Goal: Task Accomplishment & Management: Use online tool/utility

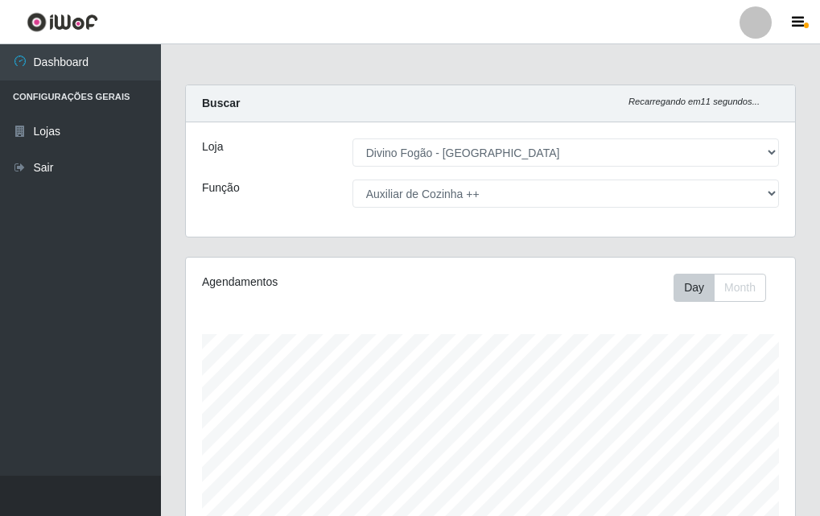
select select "499"
select select "95"
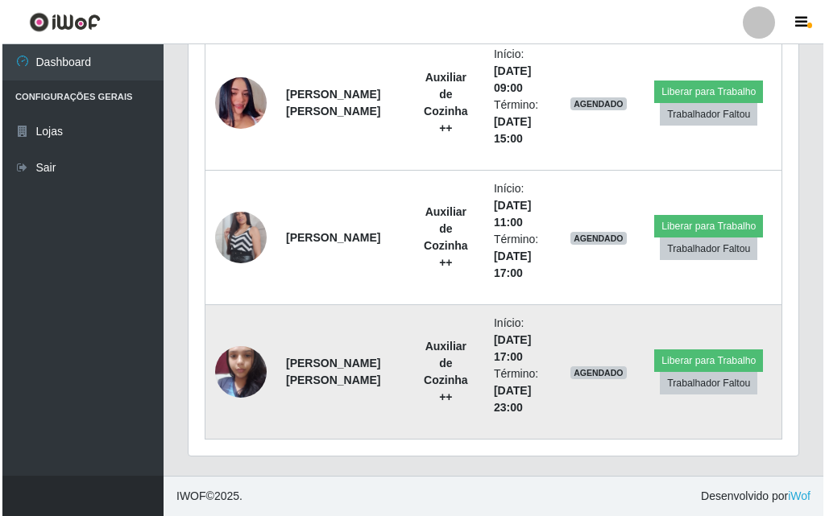
scroll to position [334, 610]
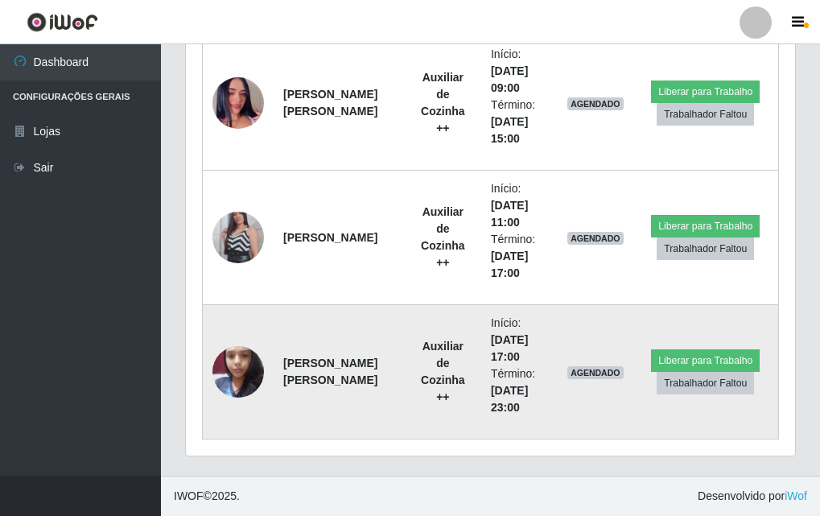
click at [253, 385] on img at bounding box center [239, 371] width 52 height 68
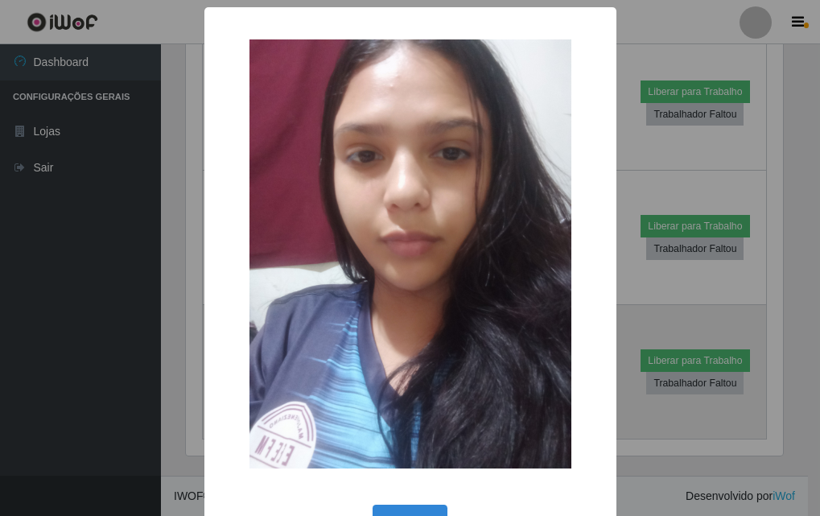
scroll to position [334, 601]
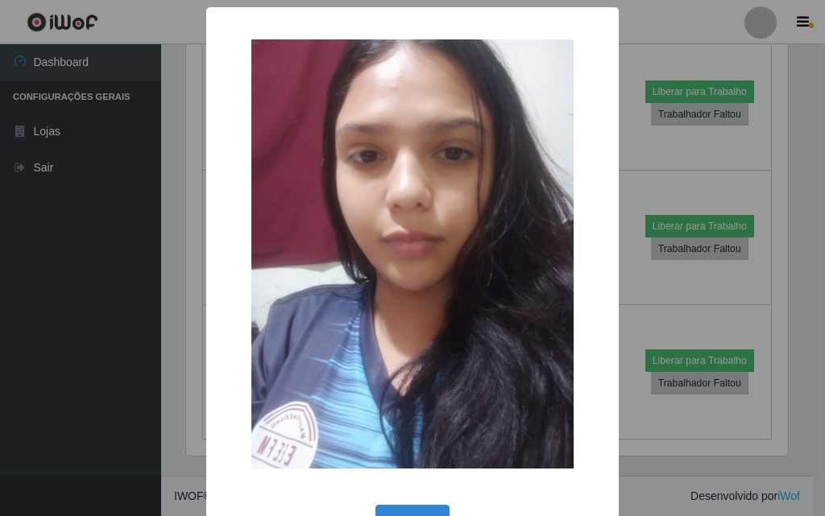
click at [180, 350] on div "× OK Cancel" at bounding box center [412, 258] width 825 height 516
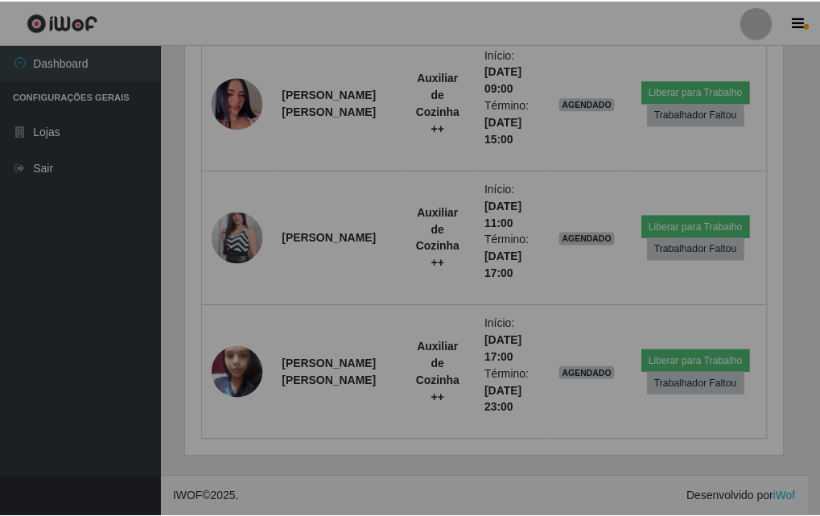
scroll to position [334, 610]
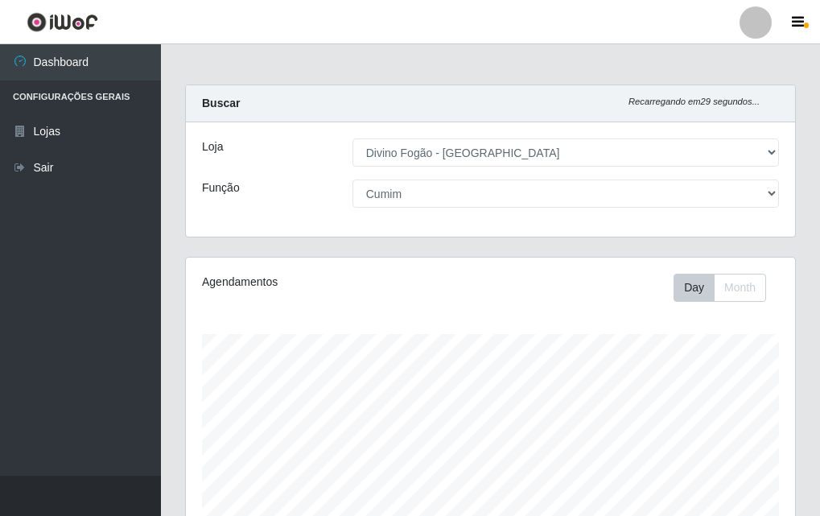
select select "499"
select select "17"
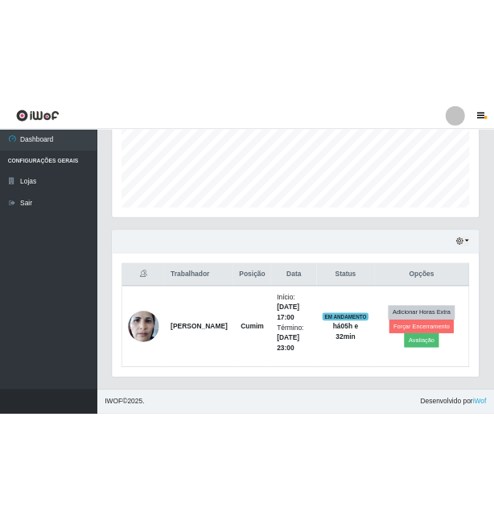
scroll to position [334, 610]
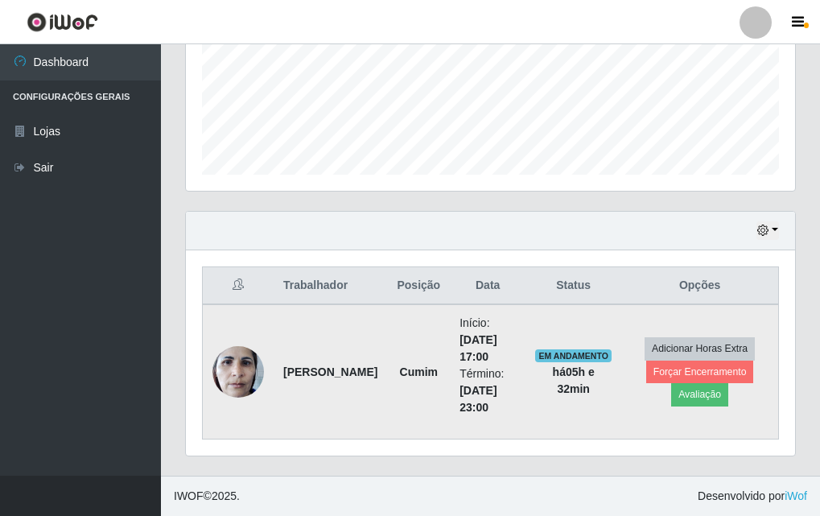
click at [296, 373] on strong "[PERSON_NAME]" at bounding box center [330, 372] width 94 height 13
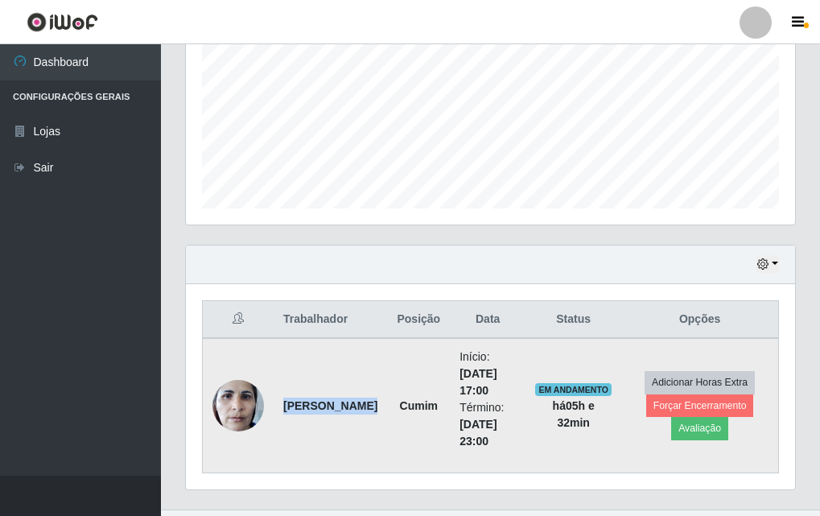
click at [304, 399] on strong "Eduardo Sabino Vasco da Gama" at bounding box center [330, 405] width 94 height 13
click at [254, 413] on img at bounding box center [239, 405] width 52 height 68
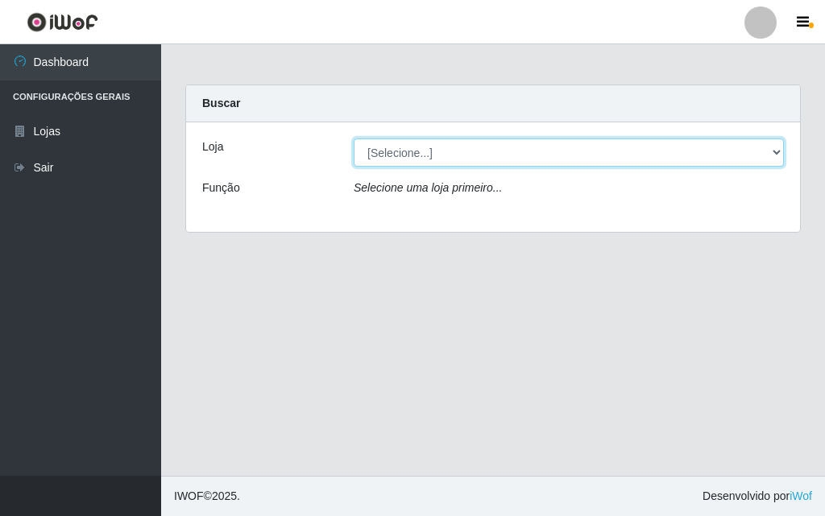
click at [429, 163] on select "[Selecione...] Divino Fogão - [GEOGRAPHIC_DATA]" at bounding box center [568, 152] width 430 height 28
select select "499"
click at [353, 138] on select "[Selecione...] Divino Fogão - [GEOGRAPHIC_DATA]" at bounding box center [568, 152] width 430 height 28
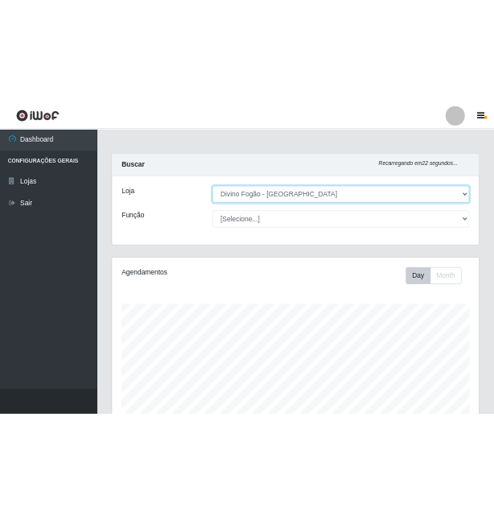
scroll to position [483, 0]
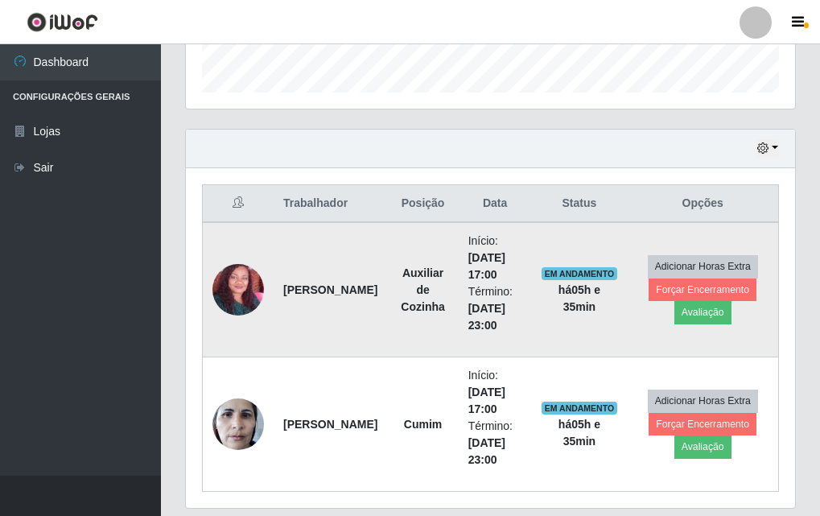
click at [309, 295] on strong "[PERSON_NAME]" at bounding box center [330, 289] width 94 height 13
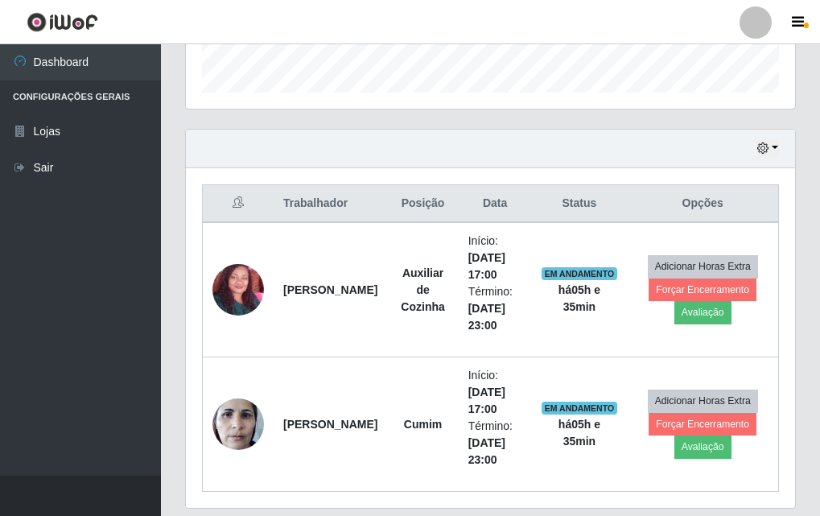
drag, startPoint x: 309, startPoint y: 295, endPoint x: 551, endPoint y: 218, distance: 253.4
click at [551, 218] on th "Status" at bounding box center [579, 204] width 96 height 38
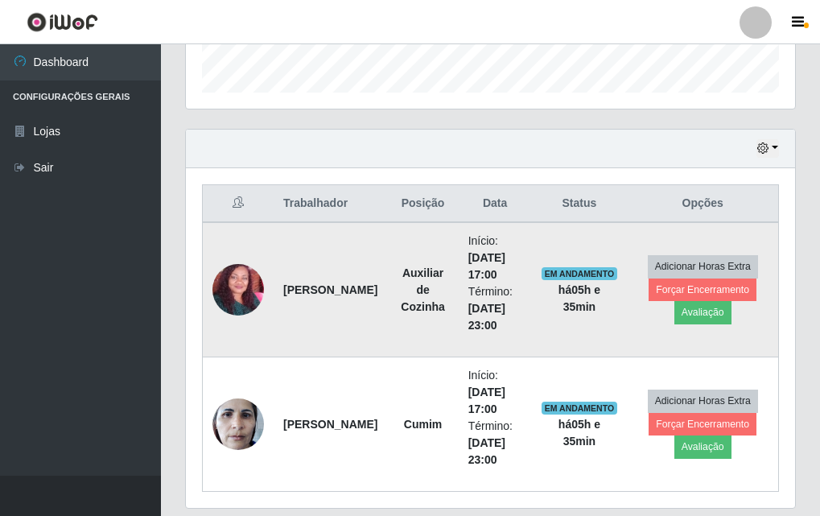
click at [555, 276] on span "EM ANDAMENTO" at bounding box center [580, 273] width 76 height 13
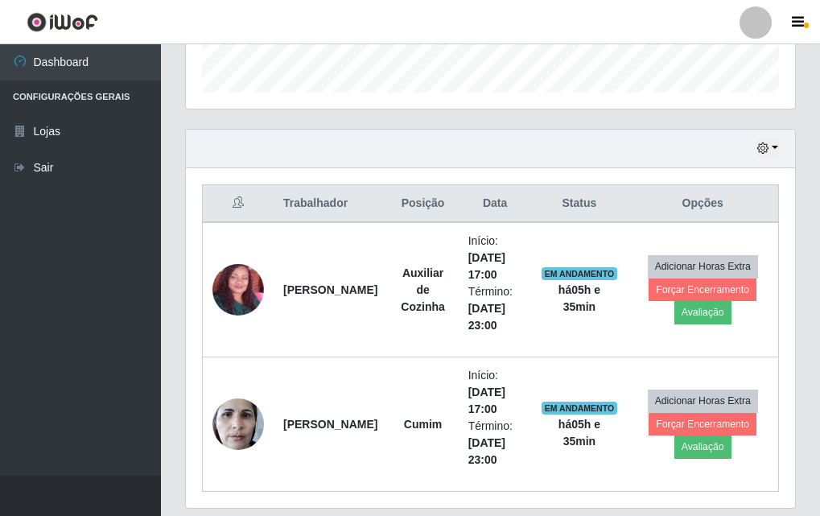
drag, startPoint x: 583, startPoint y: 269, endPoint x: 600, endPoint y: 216, distance: 55.8
click at [600, 216] on th "Status" at bounding box center [579, 204] width 96 height 38
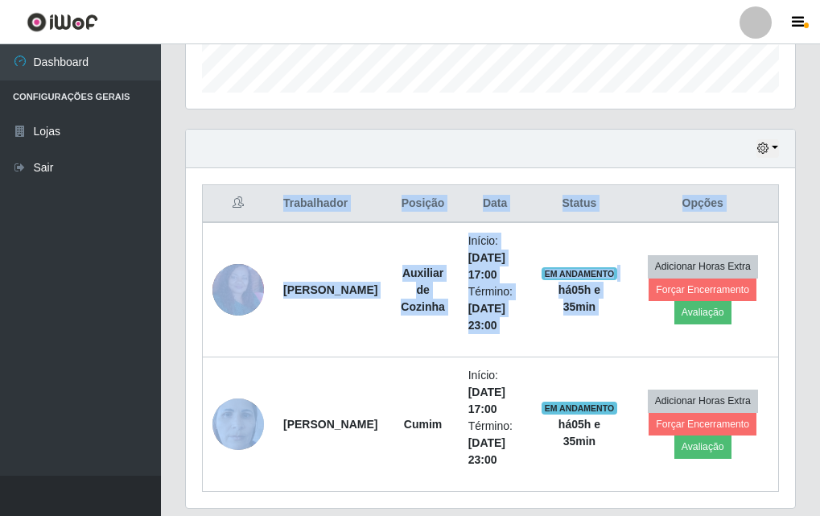
drag, startPoint x: 646, startPoint y: 286, endPoint x: 784, endPoint y: 293, distance: 138.7
click at [784, 293] on div "Trabalhador Posição Data Status Opções Telma Maria Da Silva Auxiliar de Cozinha…" at bounding box center [491, 338] width 610 height 340
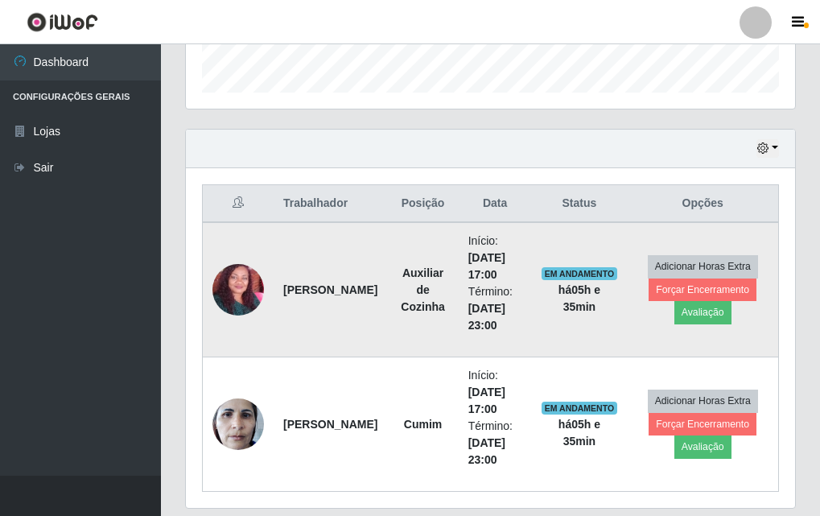
click at [609, 329] on td "EM ANDAMENTO há 05 h e 35 min" at bounding box center [579, 289] width 96 height 135
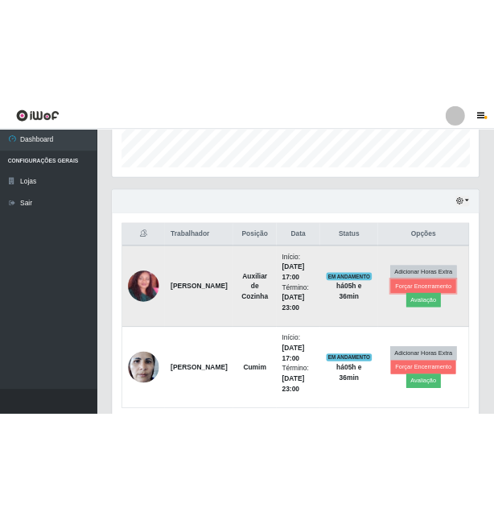
scroll to position [535, 0]
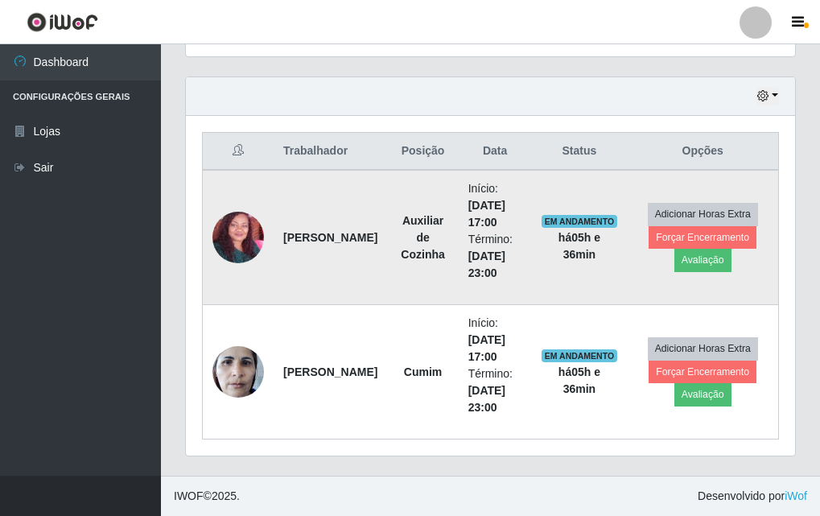
click at [555, 224] on span "EM ANDAMENTO" at bounding box center [580, 221] width 76 height 13
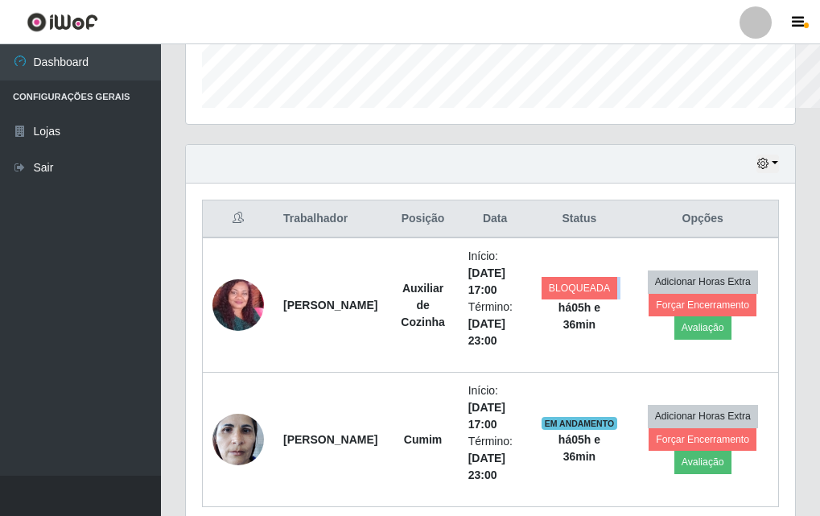
scroll to position [804852, 804576]
click at [469, 206] on th "Data" at bounding box center [495, 219] width 73 height 38
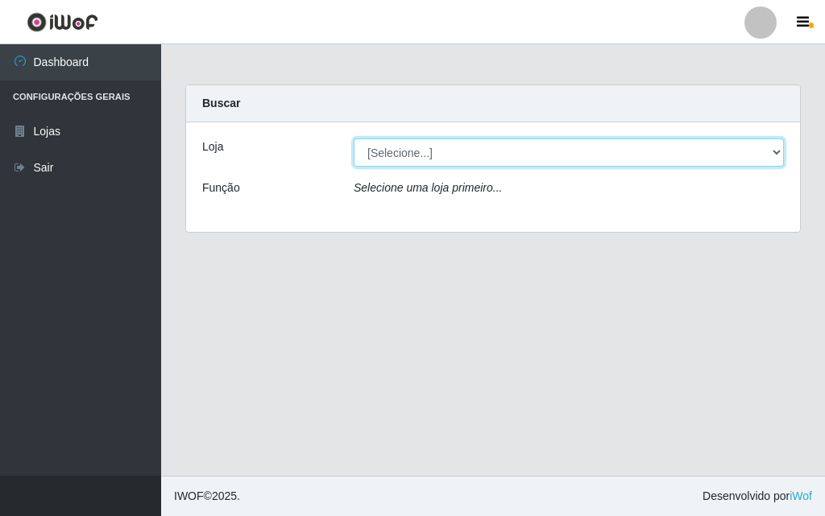
click at [420, 151] on select "[Selecione...] Divino Fogão - [GEOGRAPHIC_DATA]" at bounding box center [568, 152] width 430 height 28
select select "499"
click at [353, 138] on select "[Selecione...] Divino Fogão - [GEOGRAPHIC_DATA]" at bounding box center [568, 152] width 430 height 28
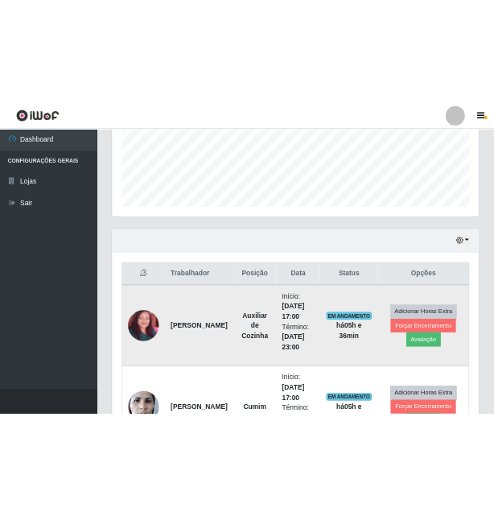
scroll to position [535, 0]
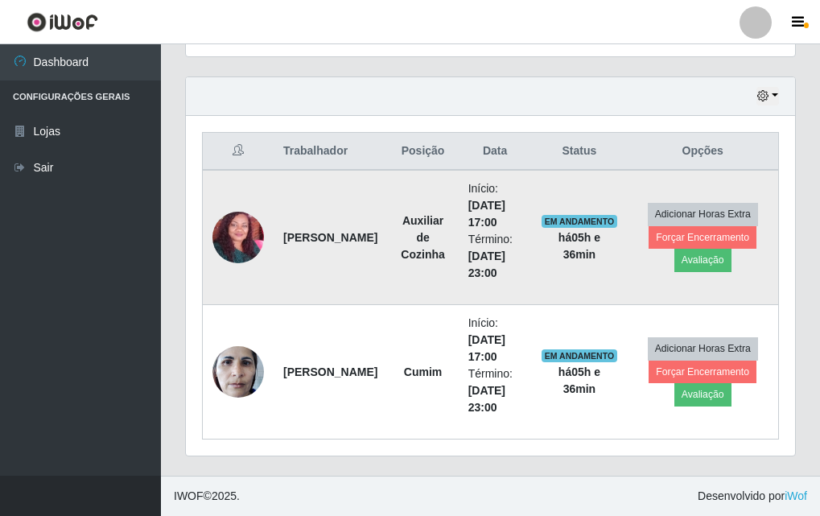
click at [303, 254] on td "[PERSON_NAME]" at bounding box center [331, 237] width 114 height 135
click at [304, 238] on strong "[PERSON_NAME]" at bounding box center [330, 237] width 94 height 13
click at [360, 281] on td "[PERSON_NAME]" at bounding box center [331, 237] width 114 height 135
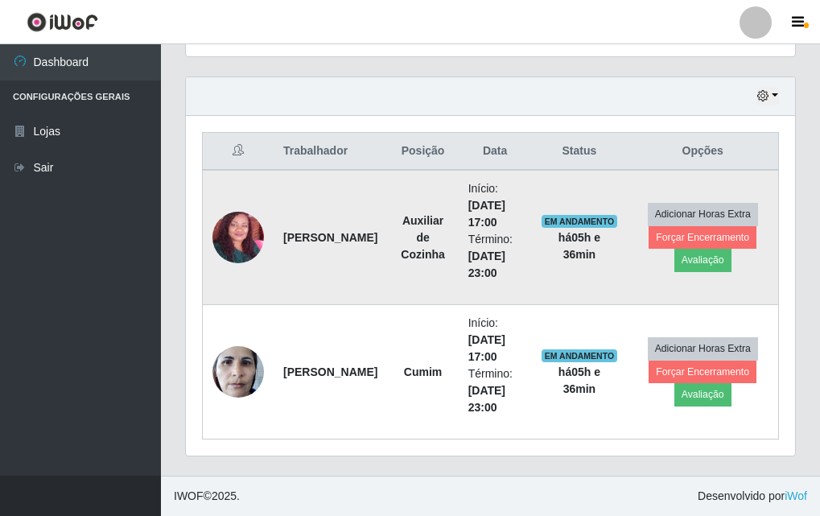
click at [307, 240] on strong "[PERSON_NAME]" at bounding box center [330, 237] width 94 height 13
drag, startPoint x: 292, startPoint y: 222, endPoint x: 408, endPoint y: 172, distance: 126.2
click at [408, 172] on td "Auxiliar de Cozinha" at bounding box center [422, 237] width 71 height 135
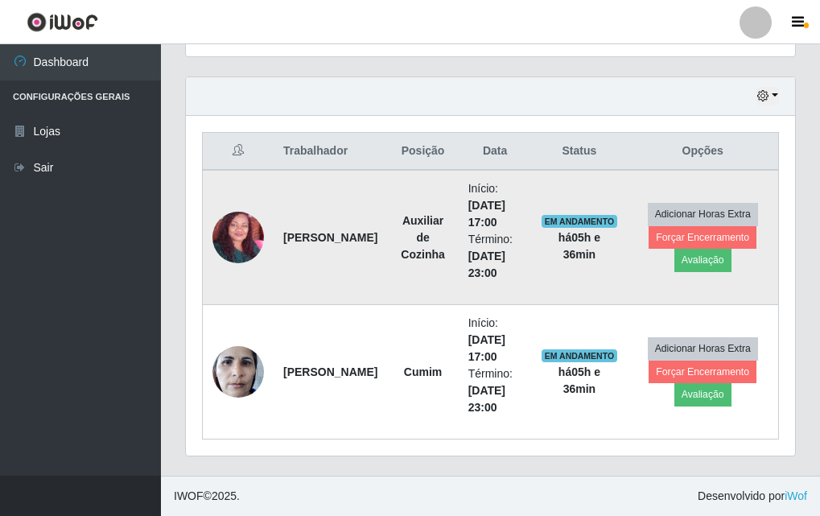
click at [593, 217] on span "EM ANDAMENTO" at bounding box center [580, 221] width 76 height 13
click at [597, 221] on span "EM ANDAMENTO" at bounding box center [580, 221] width 76 height 13
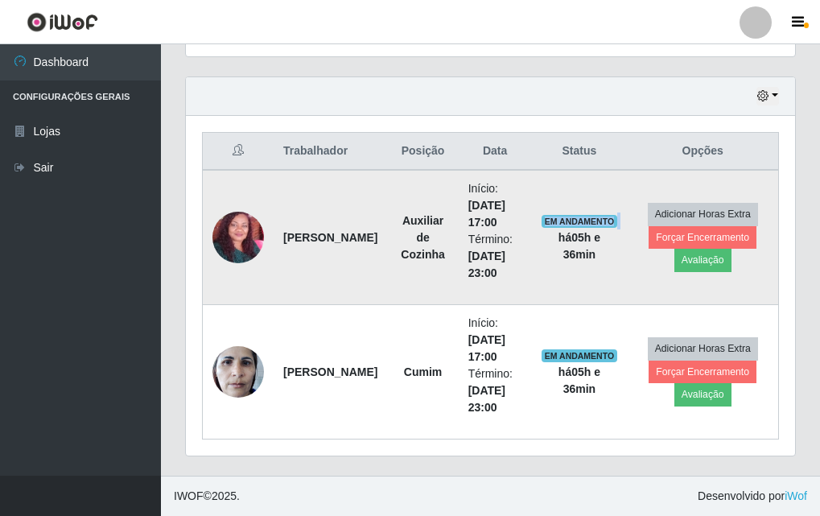
click at [597, 221] on span "EM ANDAMENTO" at bounding box center [580, 221] width 76 height 13
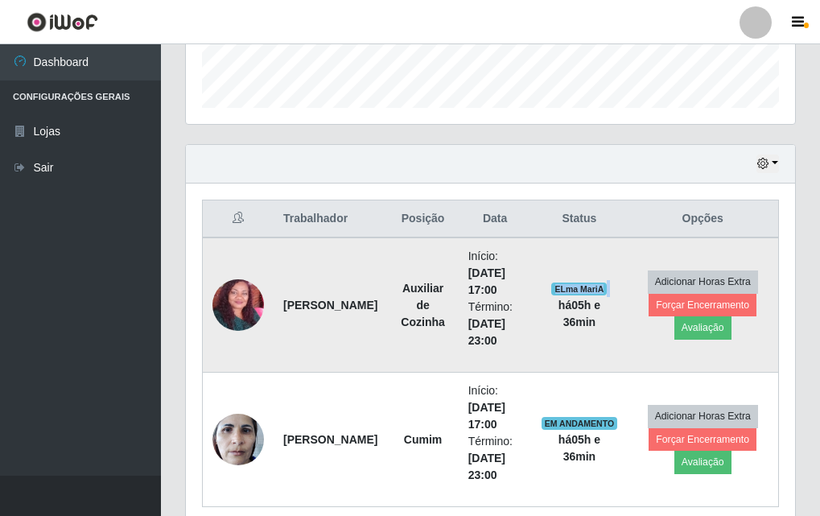
scroll to position [804852, 804577]
click at [585, 287] on span "ELma MariA" at bounding box center [580, 289] width 56 height 13
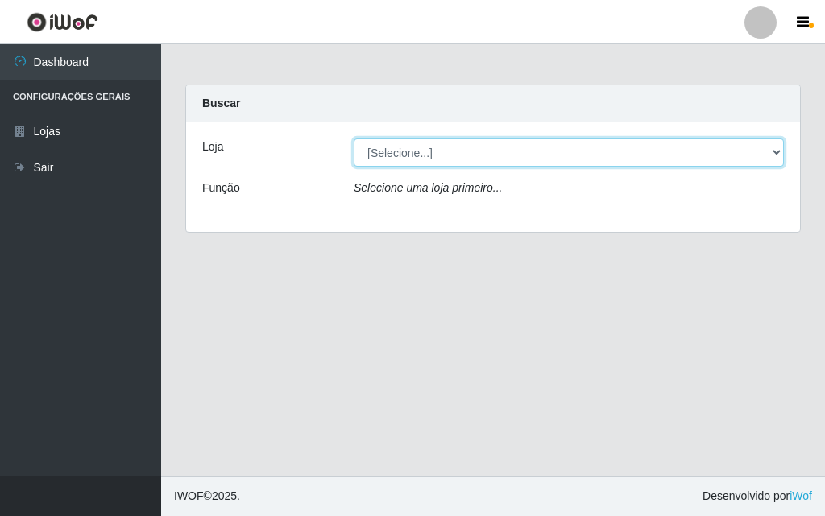
click at [457, 143] on select "[Selecione...] Divino Fogão - [GEOGRAPHIC_DATA]" at bounding box center [568, 152] width 430 height 28
select select "499"
click at [353, 138] on select "[Selecione...] Divino Fogão - [GEOGRAPHIC_DATA]" at bounding box center [568, 152] width 430 height 28
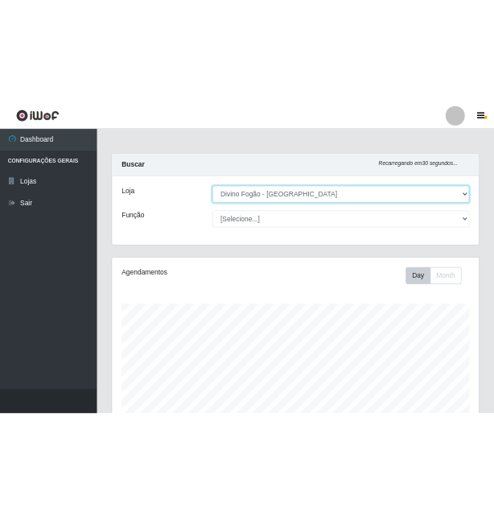
scroll to position [535, 0]
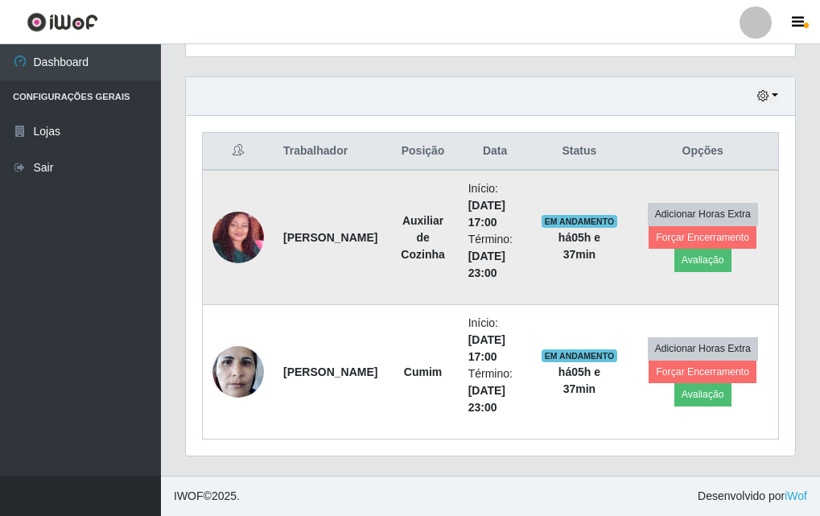
click at [304, 233] on strong "[PERSON_NAME]" at bounding box center [330, 237] width 94 height 13
click at [310, 240] on strong "[PERSON_NAME]" at bounding box center [330, 237] width 94 height 13
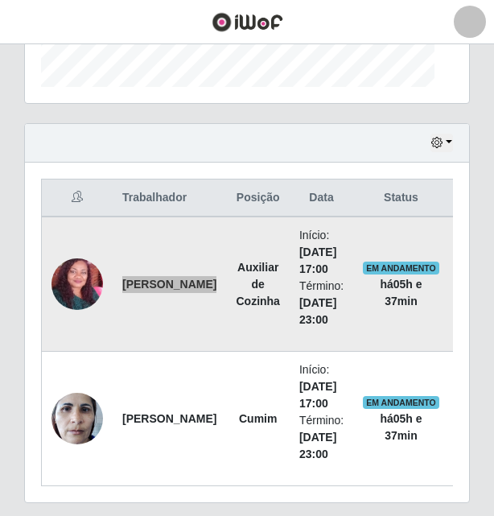
scroll to position [334, 444]
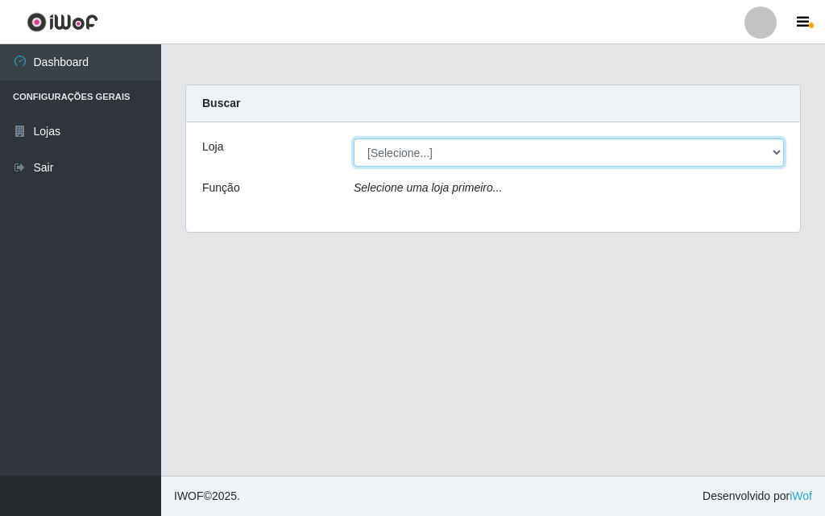
drag, startPoint x: 461, startPoint y: 151, endPoint x: 464, endPoint y: 162, distance: 10.7
click at [461, 151] on select "[Selecione...] Divino Fogão - [GEOGRAPHIC_DATA]" at bounding box center [568, 152] width 430 height 28
select select "499"
click at [353, 138] on select "[Selecione...] Divino Fogão - [GEOGRAPHIC_DATA]" at bounding box center [568, 152] width 430 height 28
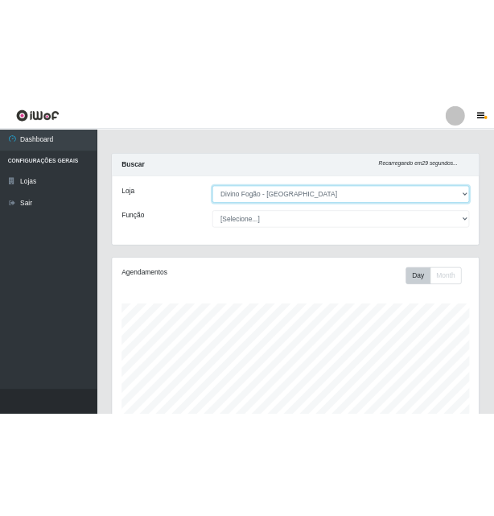
scroll to position [483, 0]
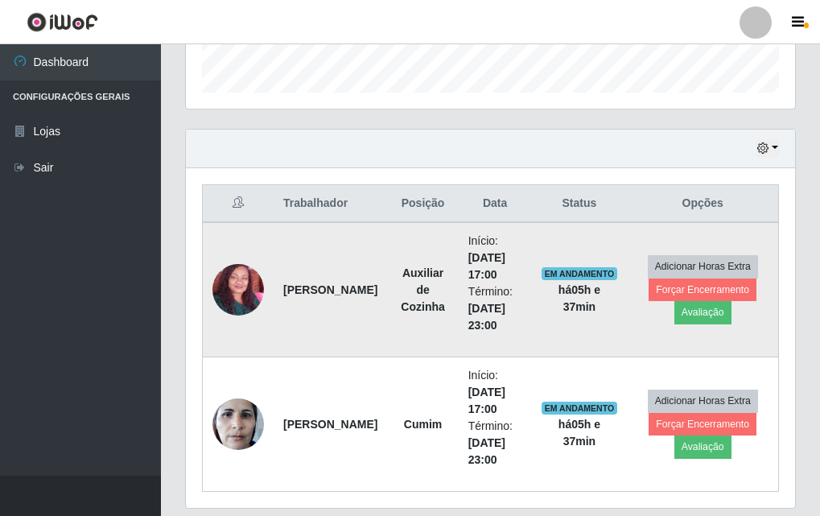
click at [321, 291] on strong "[PERSON_NAME]" at bounding box center [330, 289] width 94 height 13
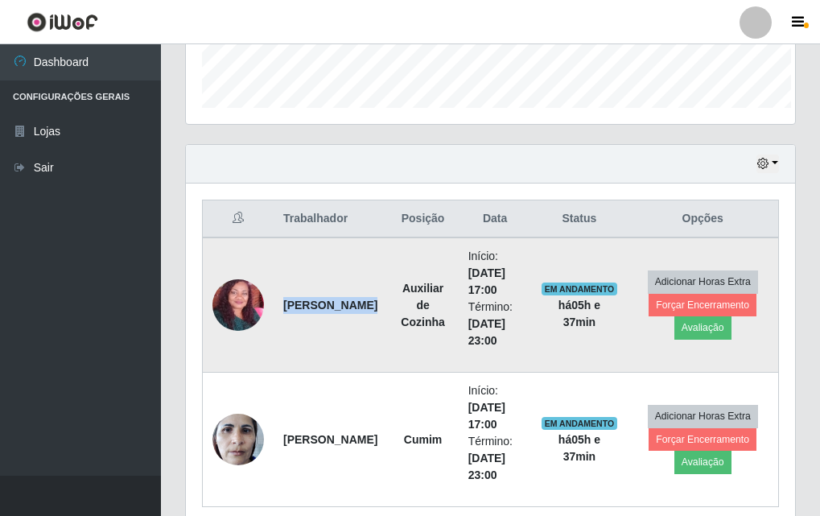
scroll to position [804852, 804577]
click at [358, 314] on td "Josefina da silva furica" at bounding box center [331, 305] width 114 height 135
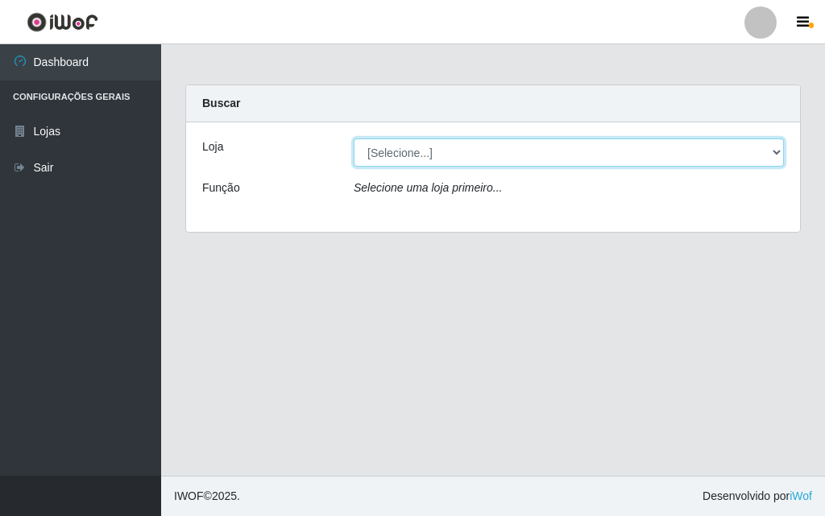
click at [441, 158] on select "[Selecione...] Divino Fogão - [GEOGRAPHIC_DATA]" at bounding box center [568, 152] width 430 height 28
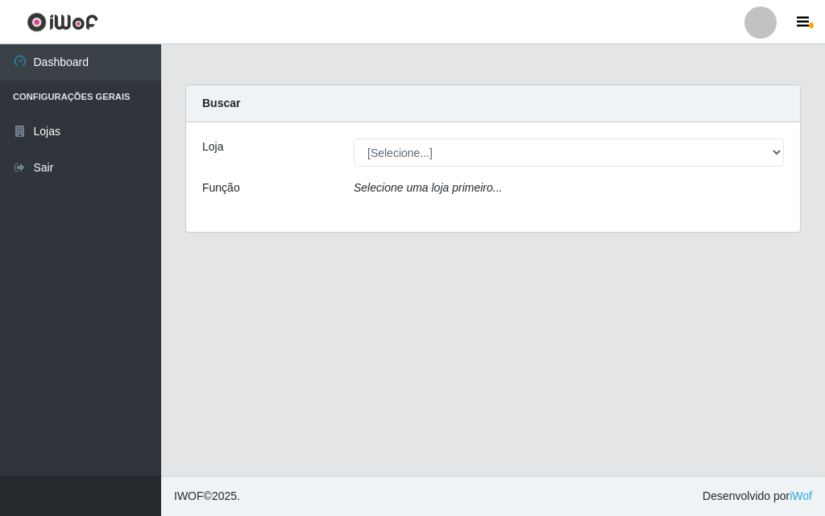
click at [469, 217] on div "Loja [Selecione...] Divino Fogão - Campina Grande Função Selecione uma loja pri…" at bounding box center [493, 177] width 614 height 110
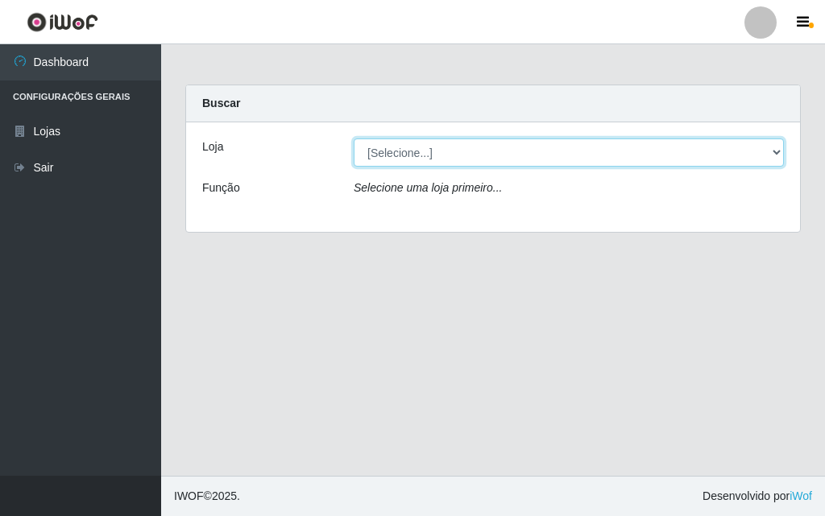
click at [458, 155] on select "[Selecione...] Divino Fogão - [GEOGRAPHIC_DATA]" at bounding box center [568, 152] width 430 height 28
select select "499"
click at [353, 138] on select "[Selecione...] Divino Fogão - [GEOGRAPHIC_DATA]" at bounding box center [568, 152] width 430 height 28
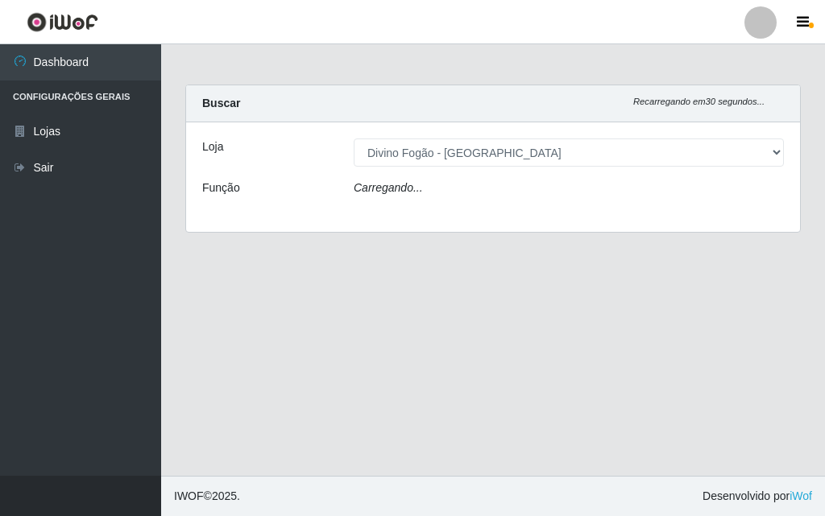
click at [457, 197] on div "Carregando..." at bounding box center [568, 191] width 454 height 23
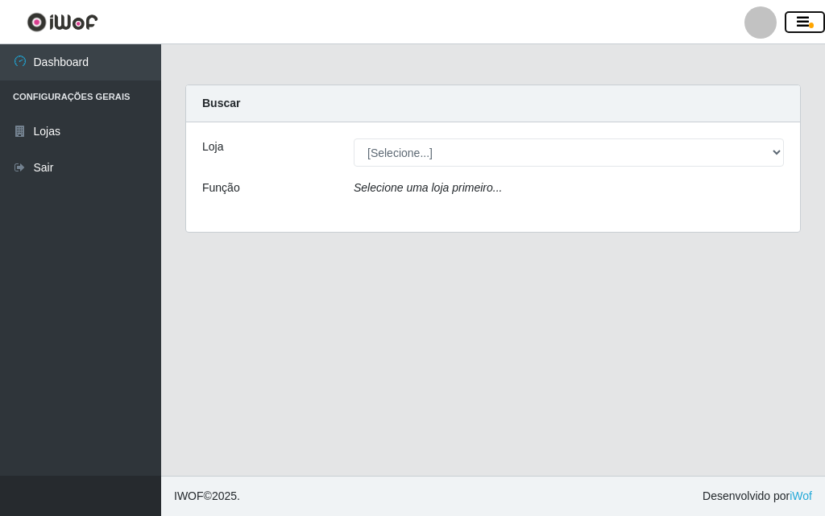
click at [806, 17] on icon "button" at bounding box center [802, 22] width 12 height 14
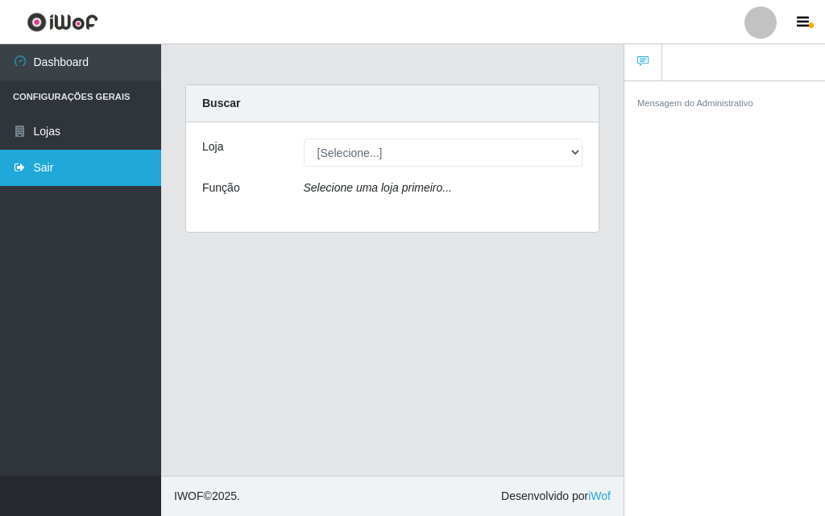
click at [35, 172] on link "Sair" at bounding box center [80, 168] width 161 height 36
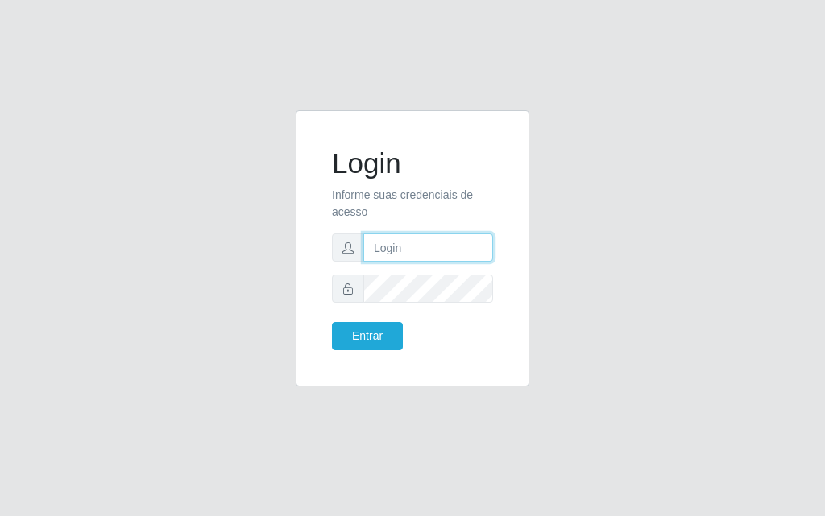
click at [421, 250] on input "text" at bounding box center [428, 248] width 130 height 28
type input "luiz@divinofogao"
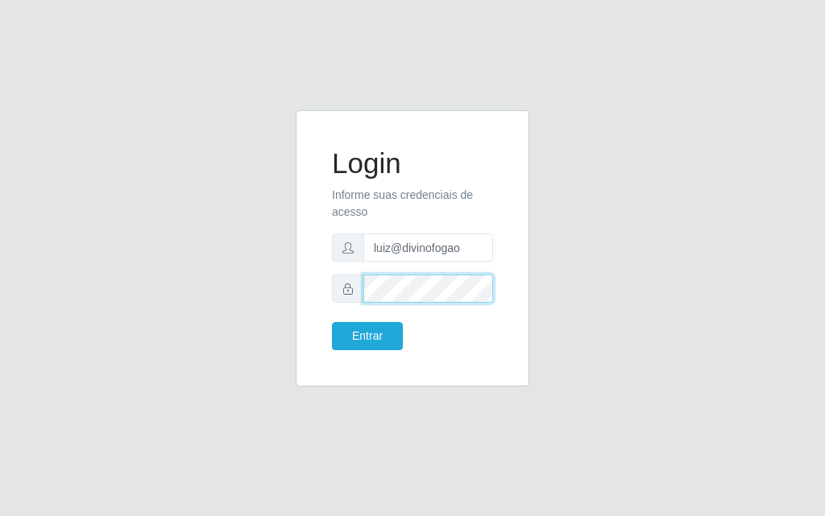
click at [332, 322] on button "Entrar" at bounding box center [367, 336] width 71 height 28
drag, startPoint x: 370, startPoint y: 316, endPoint x: 371, endPoint y: 326, distance: 10.5
click at [370, 321] on form "Login Informe suas credenciais de acesso [PERSON_NAME] Entrar" at bounding box center [412, 249] width 161 height 204
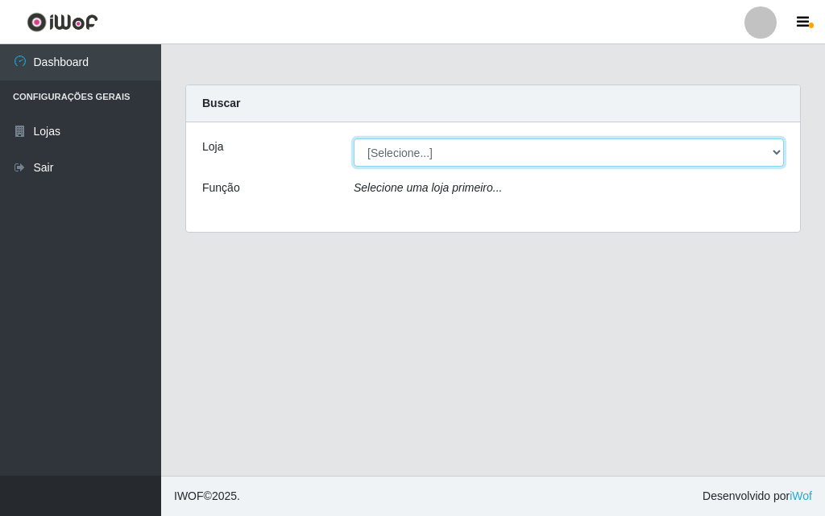
click at [571, 151] on select "[Selecione...] Divino Fogão - [GEOGRAPHIC_DATA]" at bounding box center [568, 152] width 430 height 28
select select "499"
click at [353, 138] on select "[Selecione...] Divino Fogão - [GEOGRAPHIC_DATA]" at bounding box center [568, 152] width 430 height 28
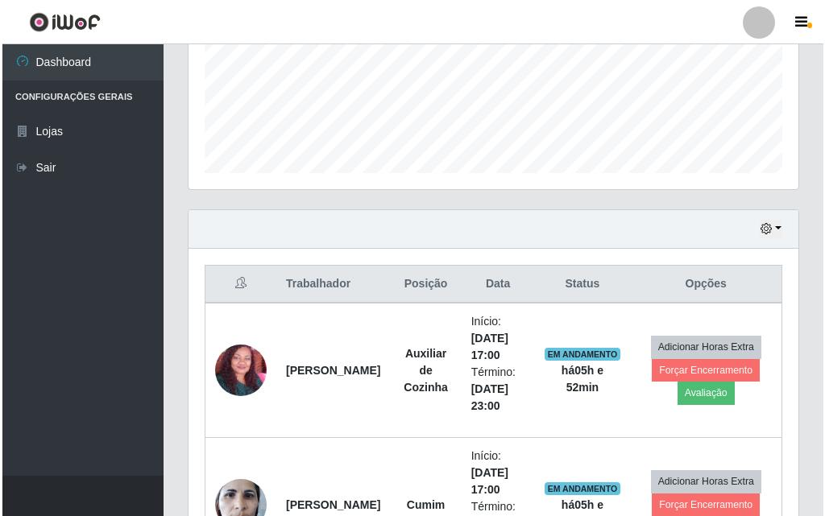
scroll to position [535, 0]
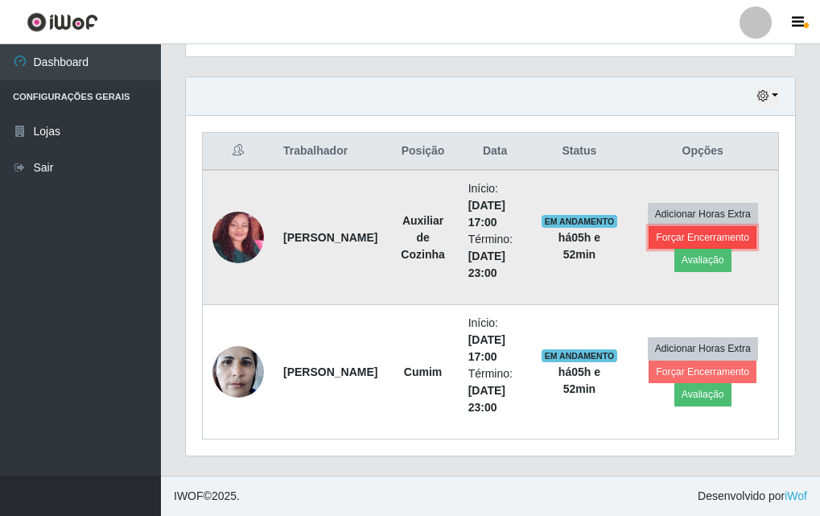
click at [746, 232] on button "Forçar Encerramento" at bounding box center [703, 237] width 108 height 23
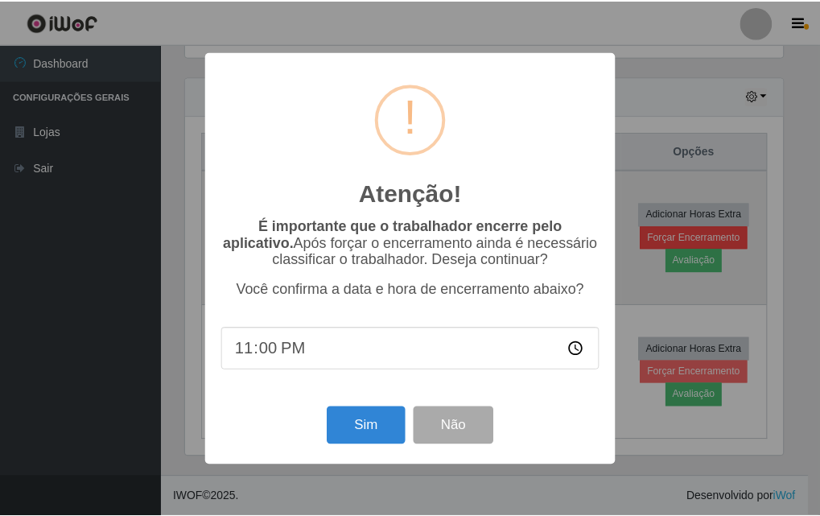
scroll to position [334, 601]
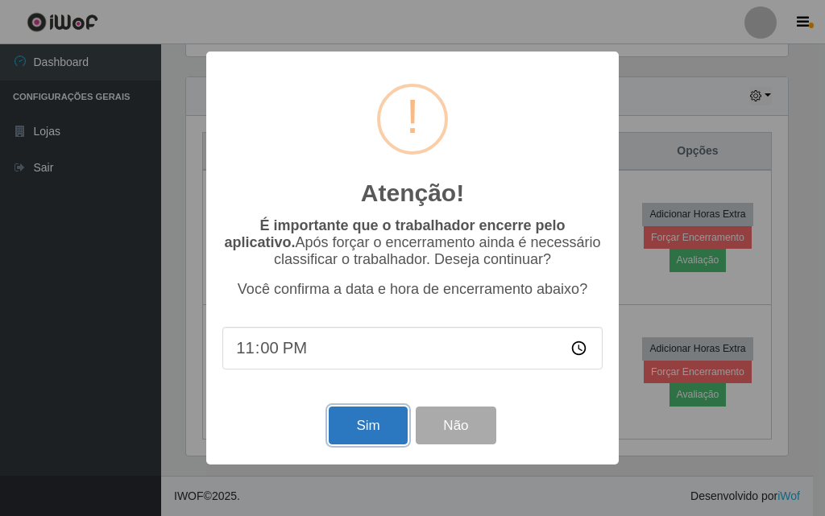
click at [334, 431] on button "Sim" at bounding box center [368, 426] width 78 height 38
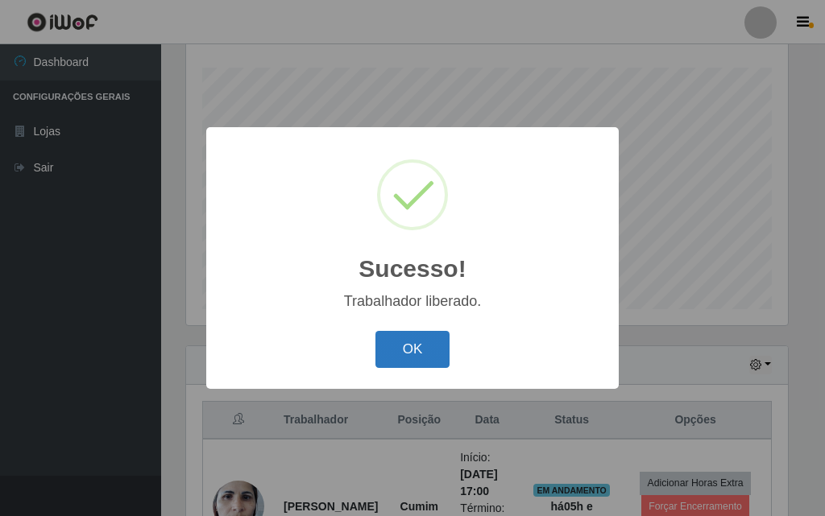
click at [415, 349] on button "OK" at bounding box center [412, 350] width 75 height 38
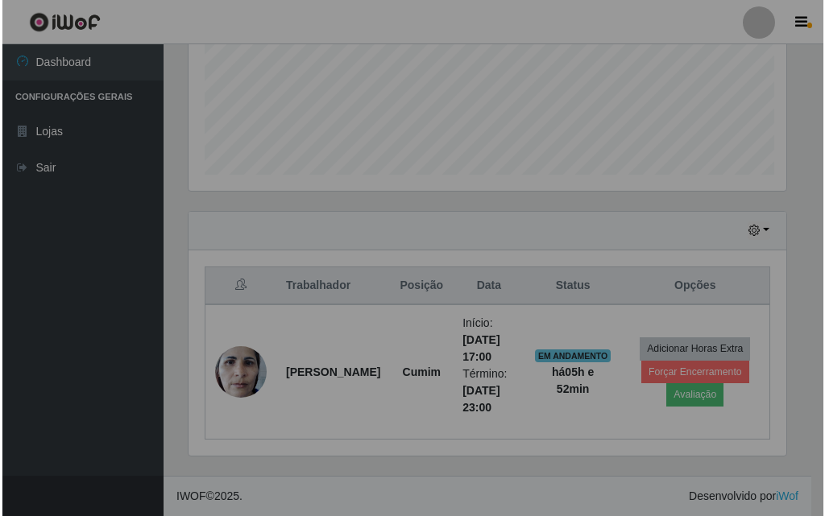
scroll to position [334, 610]
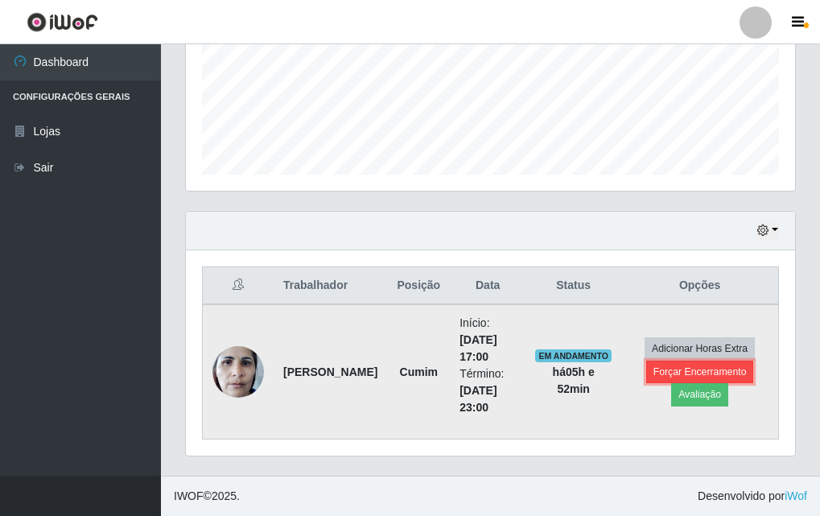
click at [666, 374] on button "Forçar Encerramento" at bounding box center [701, 372] width 108 height 23
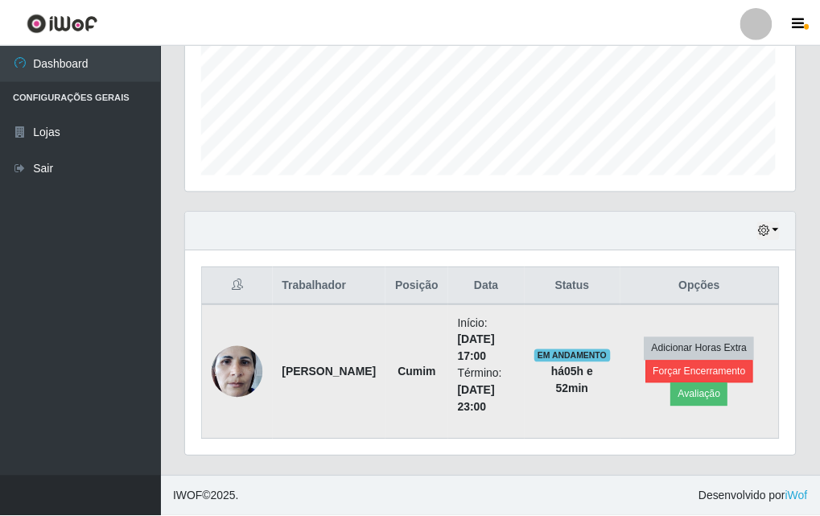
scroll to position [334, 601]
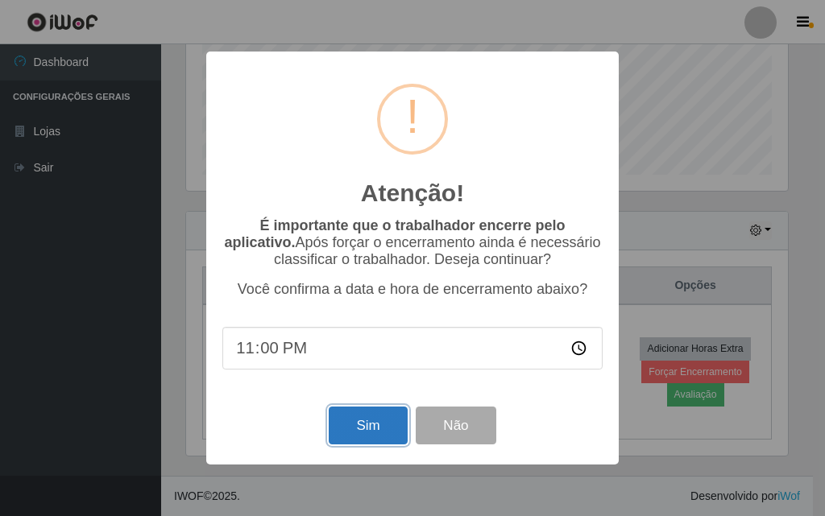
click at [334, 430] on button "Sim" at bounding box center [368, 426] width 78 height 38
